Goal: Transaction & Acquisition: Purchase product/service

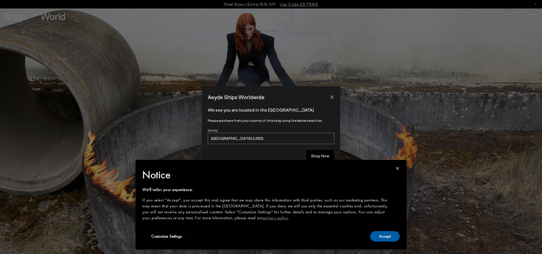
click at [324, 157] on div "× Notice We'll tailor your experience. If you select "Accept", you accept this …" at bounding box center [271, 204] width 280 height 99
click at [320, 152] on button "Shop Now" at bounding box center [320, 156] width 28 height 12
click at [385, 237] on button "Accept" at bounding box center [385, 236] width 30 height 10
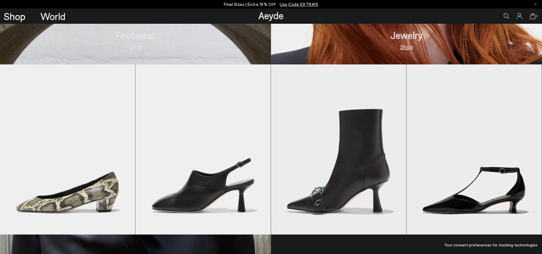
scroll to position [463, 0]
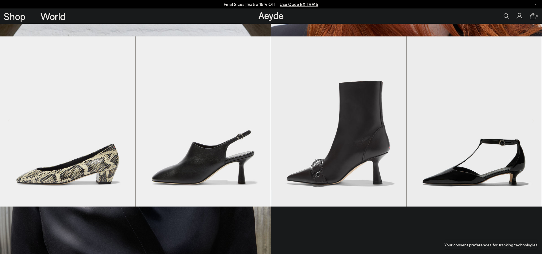
click at [507, 14] on icon at bounding box center [507, 16] width 6 height 6
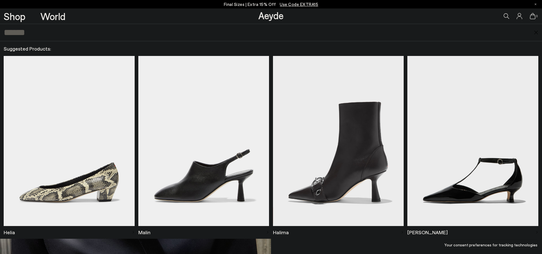
click at [381, 31] on input "text" at bounding box center [269, 32] width 530 height 17
type input "******"
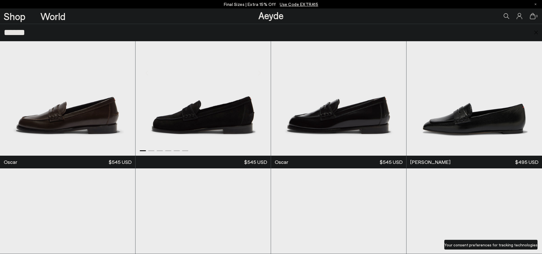
scroll to position [36, 0]
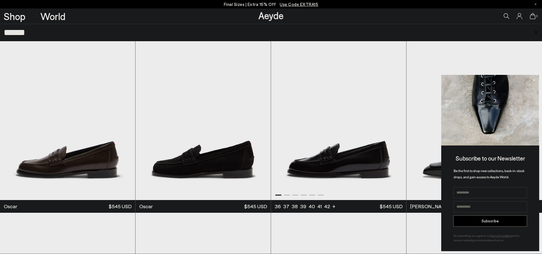
click at [383, 150] on img "1 / 6" at bounding box center [338, 115] width 135 height 170
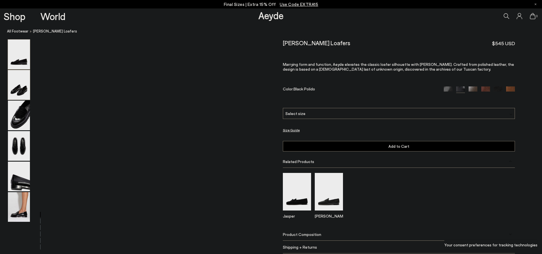
click at [19, 81] on img at bounding box center [19, 85] width 22 height 30
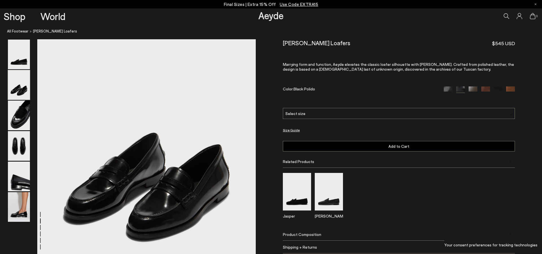
click at [16, 89] on img at bounding box center [19, 85] width 22 height 30
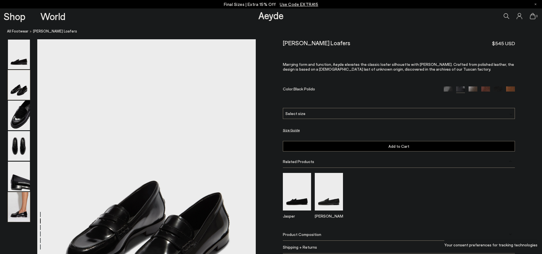
click at [25, 211] on img at bounding box center [19, 207] width 22 height 30
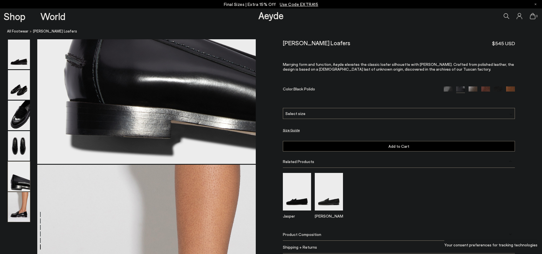
scroll to position [1423, 0]
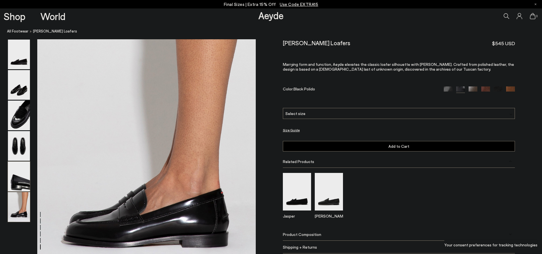
click at [20, 167] on img at bounding box center [19, 177] width 22 height 30
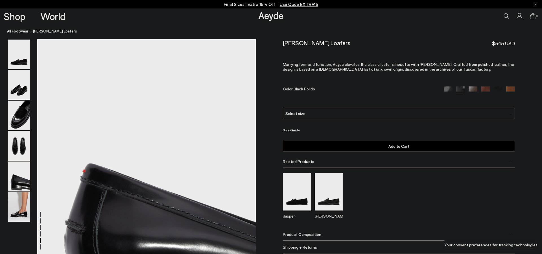
click at [18, 135] on img at bounding box center [19, 146] width 22 height 30
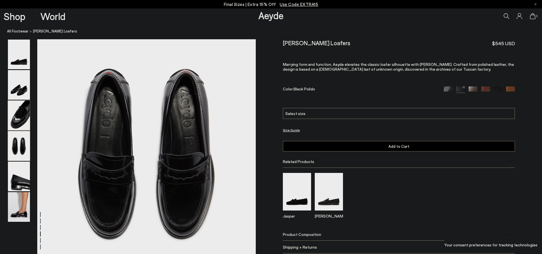
click at [18, 110] on img at bounding box center [19, 116] width 22 height 30
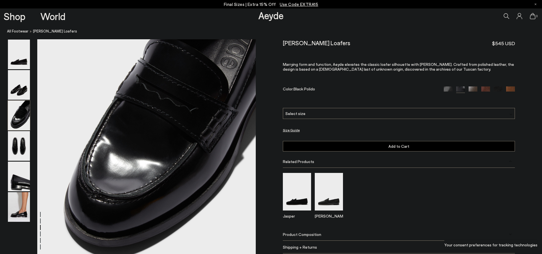
scroll to position [508, 0]
